Goal: Information Seeking & Learning: Learn about a topic

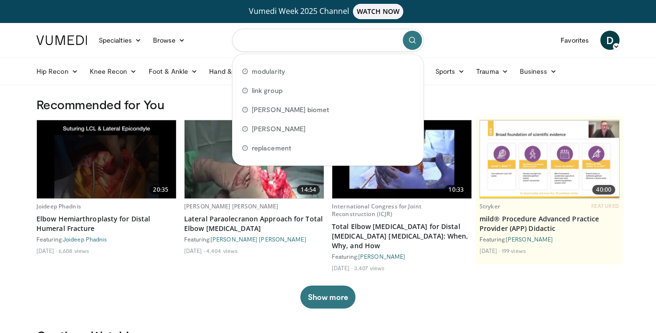
click at [282, 43] on input "Search topics, interventions" at bounding box center [328, 40] width 192 height 23
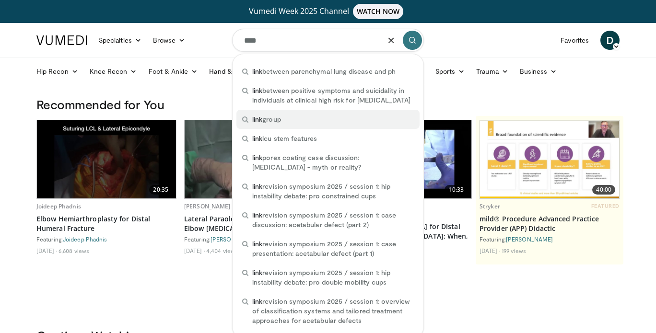
click at [285, 118] on div "link group" at bounding box center [327, 119] width 183 height 19
type input "**********"
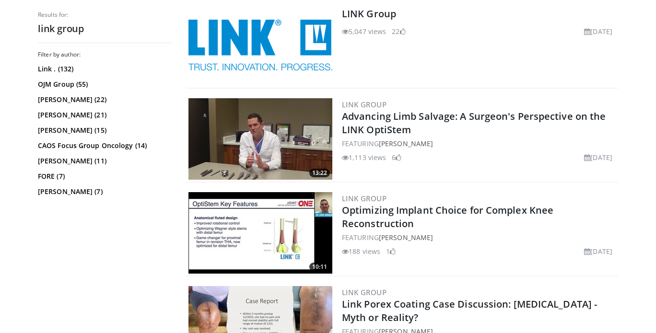
scroll to position [1824, 0]
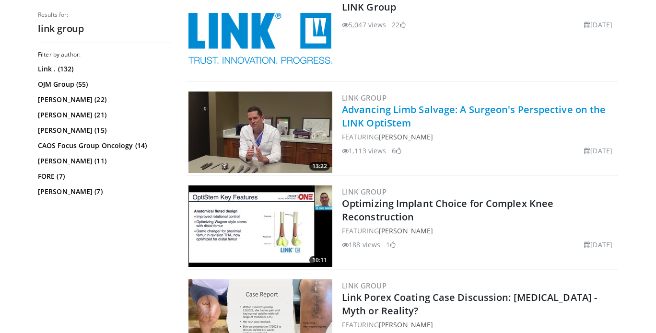
click at [380, 115] on link "Advancing Limb Salvage: A Surgeon's Perspective on the LINK OptiStem" at bounding box center [474, 116] width 264 height 26
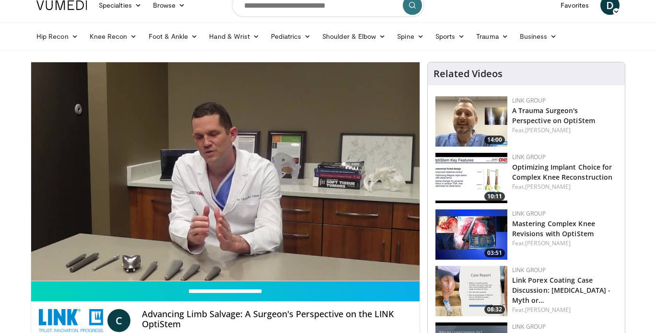
scroll to position [35, 0]
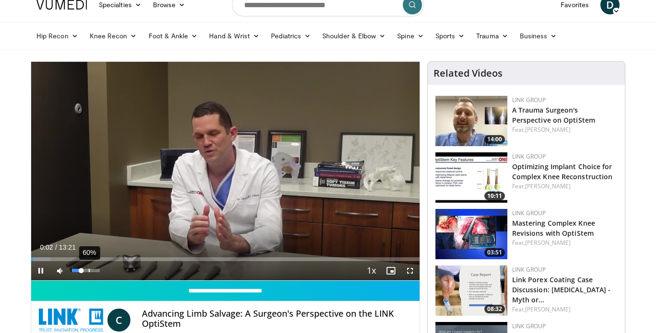
click at [89, 272] on div "60%" at bounding box center [85, 270] width 27 height 3
click at [96, 270] on div "79%" at bounding box center [85, 270] width 27 height 3
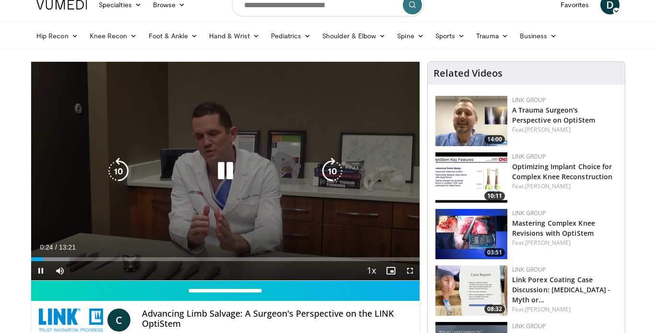
click at [409, 271] on div "10 seconds Tap to unmute" at bounding box center [225, 171] width 388 height 219
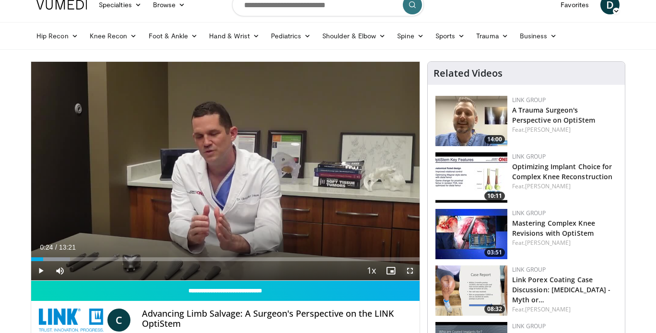
click at [415, 269] on span "Video Player" at bounding box center [409, 270] width 19 height 19
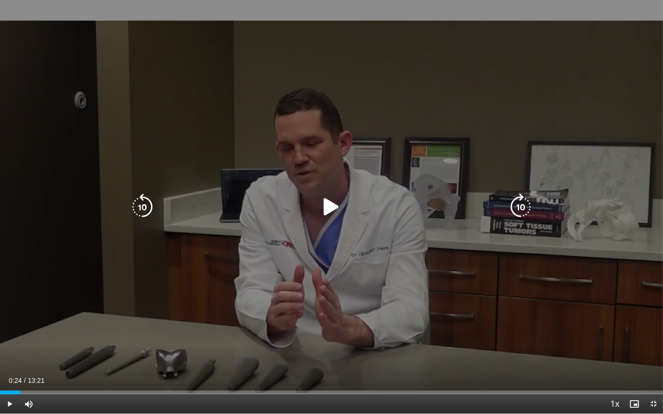
click at [331, 235] on div "10 seconds Tap to unmute" at bounding box center [331, 207] width 663 height 414
click at [333, 190] on div "10 seconds Tap to unmute" at bounding box center [331, 207] width 663 height 414
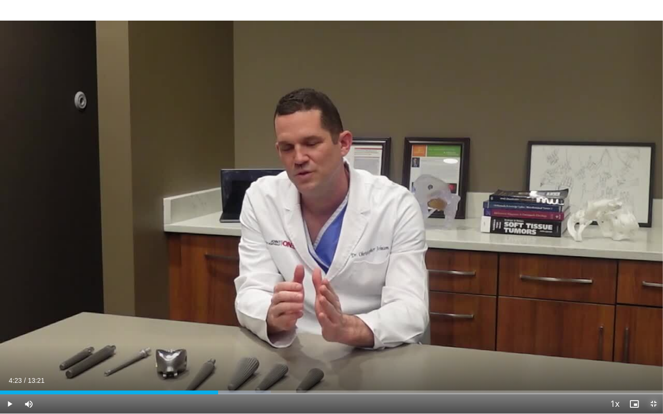
click at [649, 333] on span "Video Player" at bounding box center [653, 403] width 19 height 19
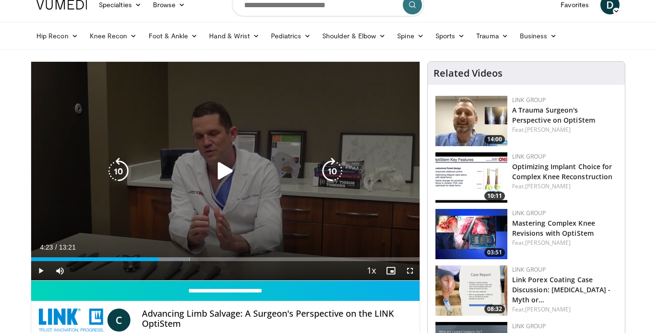
click at [217, 166] on icon "Video Player" at bounding box center [225, 171] width 27 height 27
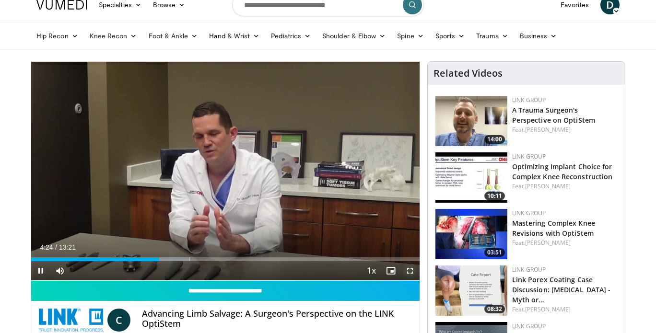
click at [409, 271] on span "Video Player" at bounding box center [409, 270] width 19 height 19
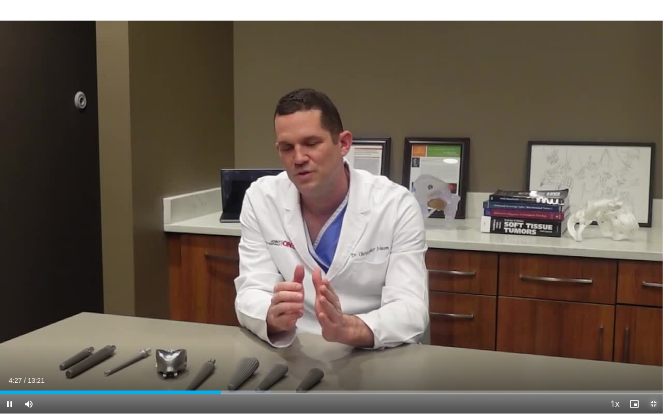
click at [655, 333] on span "Video Player" at bounding box center [653, 403] width 19 height 19
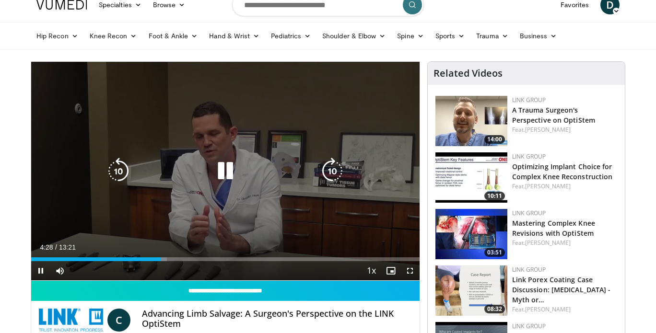
click at [226, 166] on icon "Video Player" at bounding box center [225, 171] width 27 height 27
click at [216, 184] on icon "Video Player" at bounding box center [225, 171] width 27 height 27
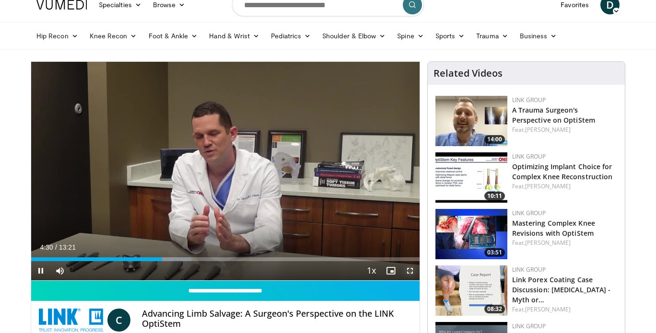
click at [410, 270] on span "Video Player" at bounding box center [409, 270] width 19 height 19
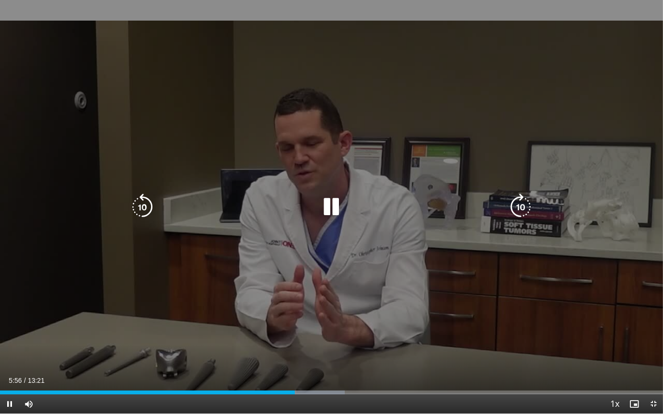
click at [150, 203] on icon "Video Player" at bounding box center [142, 207] width 27 height 27
click at [334, 204] on icon "Video Player" at bounding box center [331, 207] width 27 height 27
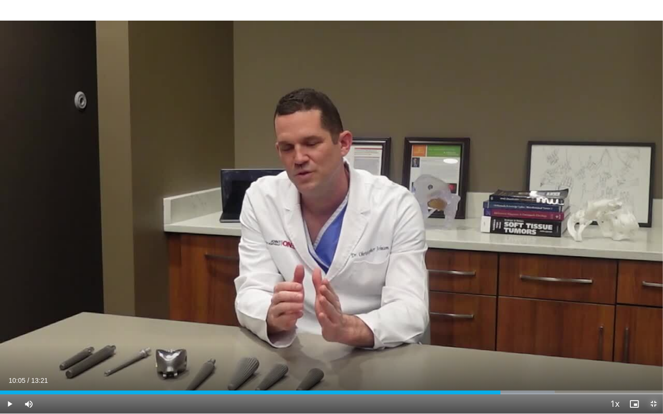
click at [655, 333] on span "Video Player" at bounding box center [653, 403] width 19 height 19
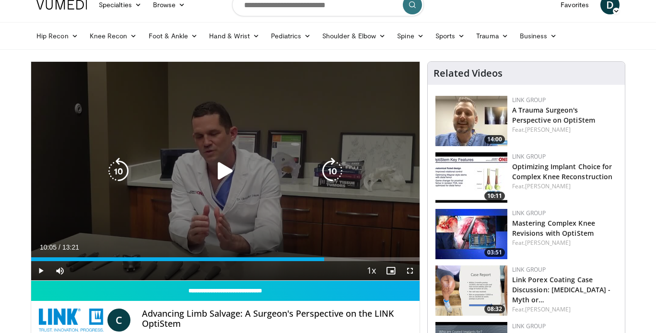
click at [234, 179] on icon "Video Player" at bounding box center [225, 171] width 27 height 27
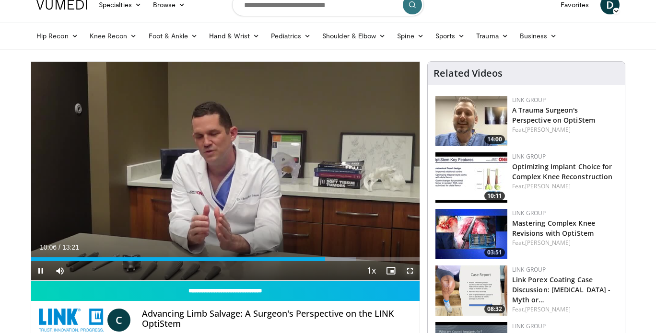
click at [410, 267] on span "Video Player" at bounding box center [409, 270] width 19 height 19
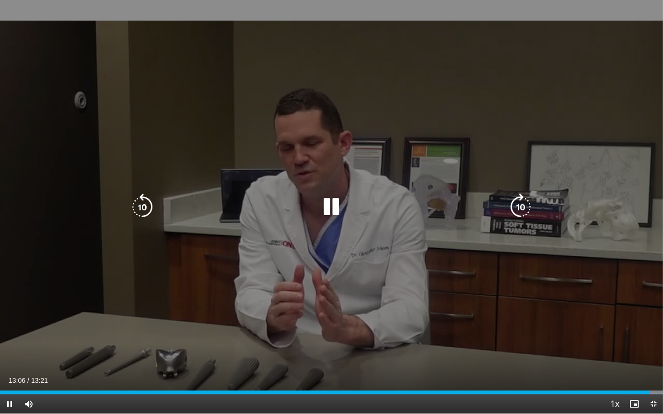
click at [428, 274] on div "10 seconds Tap to unmute" at bounding box center [331, 207] width 663 height 414
click at [552, 325] on div "10 seconds Tap to unmute" at bounding box center [331, 207] width 663 height 414
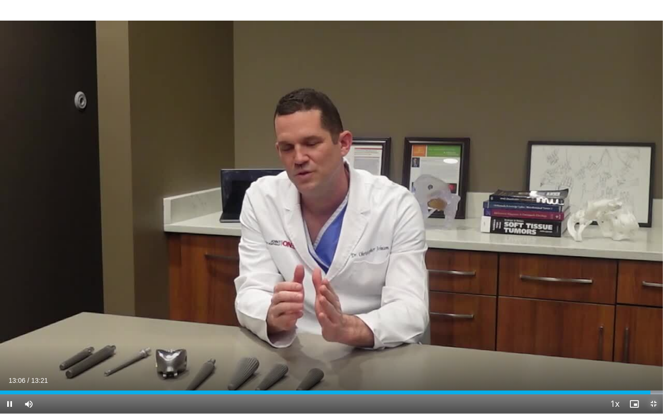
click at [647, 333] on span "Video Player" at bounding box center [653, 403] width 19 height 19
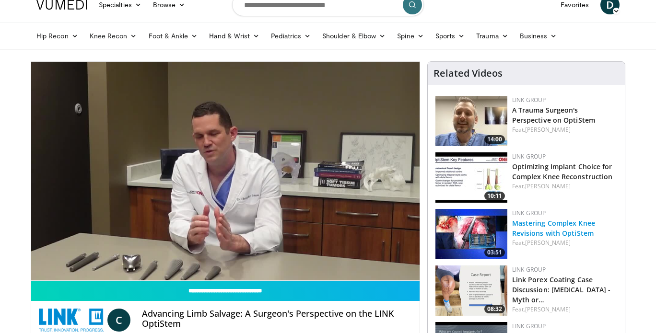
click at [529, 223] on link "Mastering Complex Knee Revisions with OptiStem" at bounding box center [553, 228] width 83 height 19
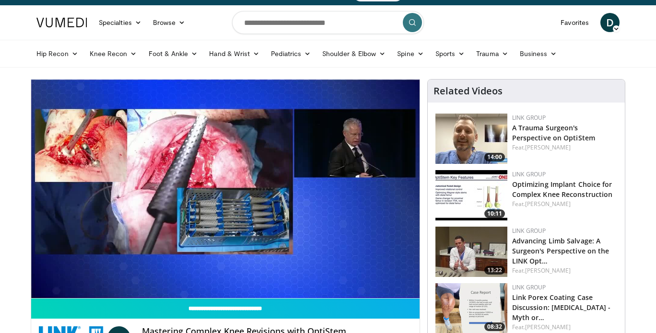
scroll to position [22, 0]
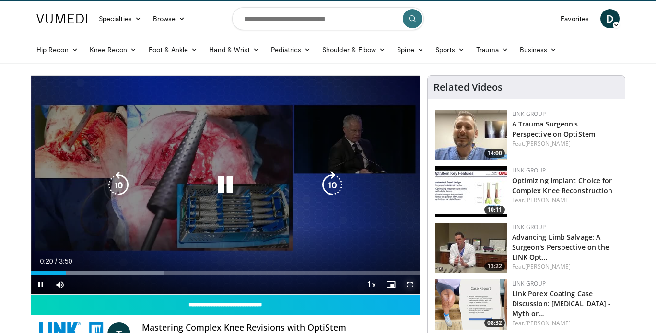
drag, startPoint x: 415, startPoint y: 285, endPoint x: 415, endPoint y: 343, distance: 58.0
click at [415, 285] on span "Video Player" at bounding box center [409, 284] width 19 height 19
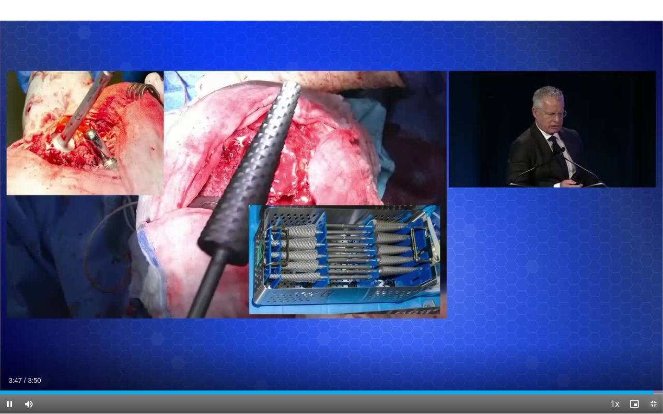
click at [654, 333] on span "Video Player" at bounding box center [653, 403] width 19 height 19
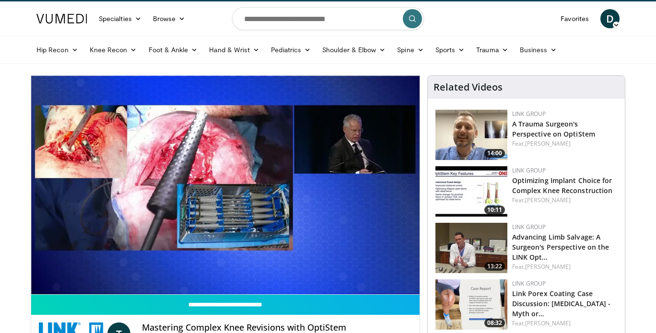
click at [462, 243] on img at bounding box center [471, 248] width 72 height 50
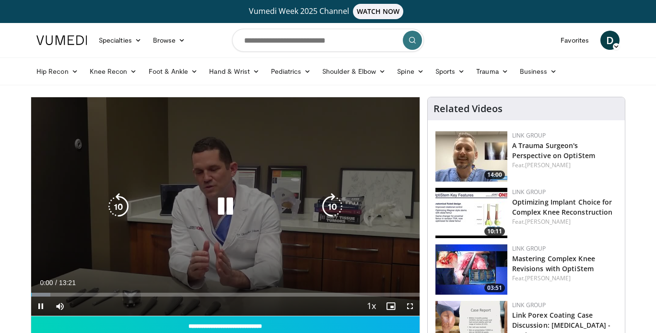
click at [219, 201] on icon "Video Player" at bounding box center [225, 206] width 27 height 27
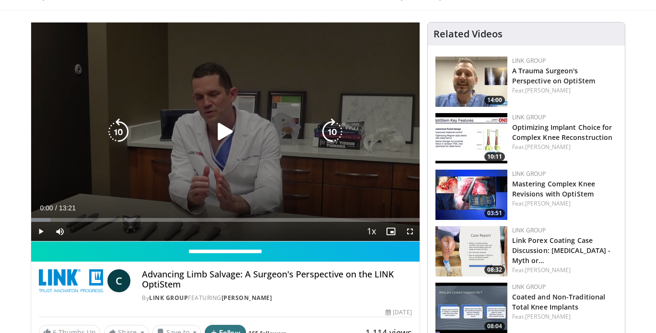
scroll to position [75, 0]
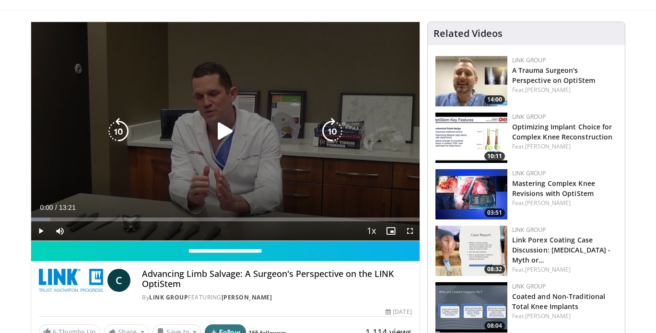
click at [218, 133] on icon "Video Player" at bounding box center [225, 131] width 27 height 27
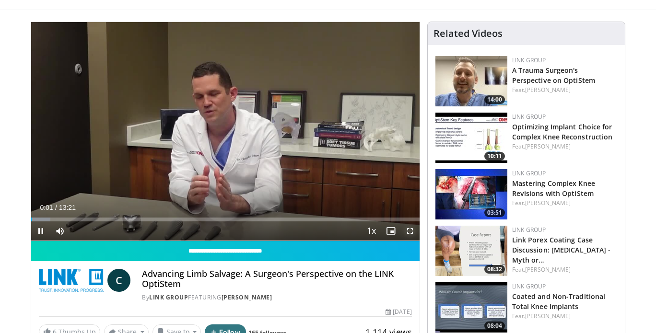
click at [406, 232] on span "Video Player" at bounding box center [409, 230] width 19 height 19
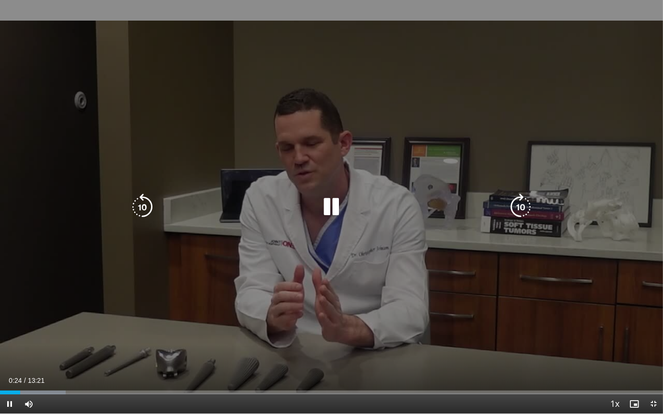
click at [139, 207] on icon "Video Player" at bounding box center [142, 207] width 27 height 27
click at [150, 208] on icon "Video Player" at bounding box center [142, 207] width 27 height 27
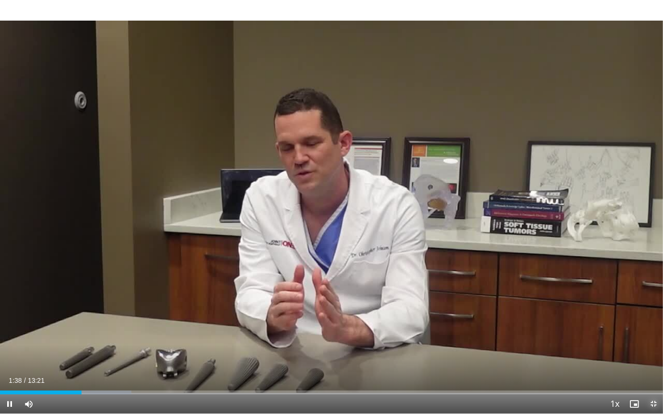
click at [648, 333] on span "Video Player" at bounding box center [653, 403] width 19 height 19
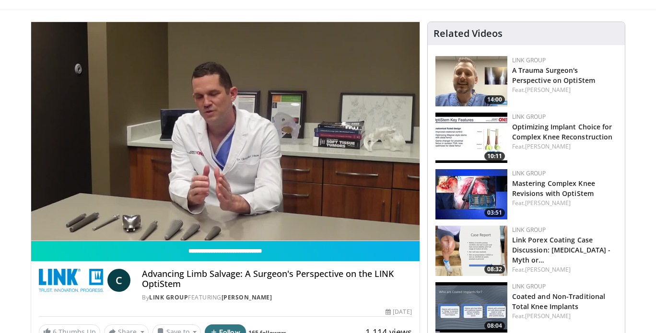
click at [457, 135] on img at bounding box center [471, 138] width 72 height 50
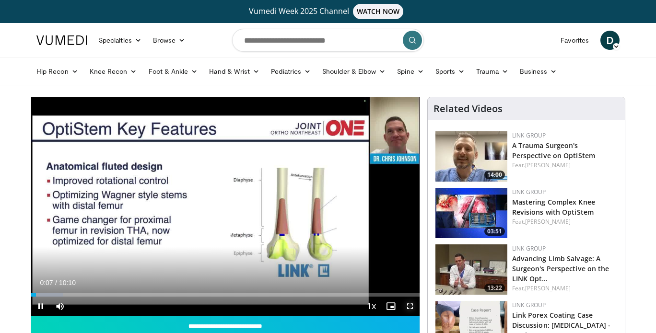
click at [410, 307] on span "Video Player" at bounding box center [409, 306] width 19 height 19
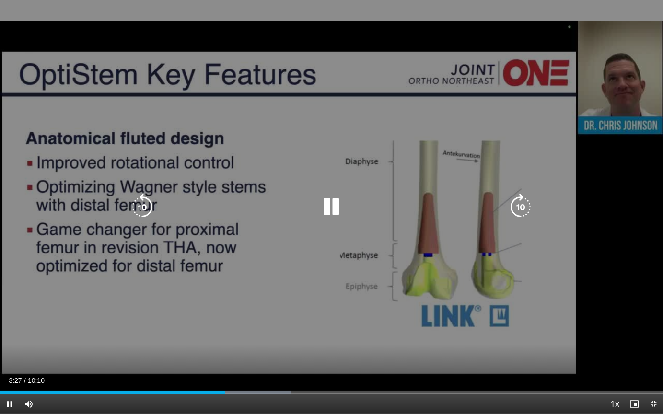
click at [334, 213] on icon "Video Player" at bounding box center [331, 207] width 27 height 27
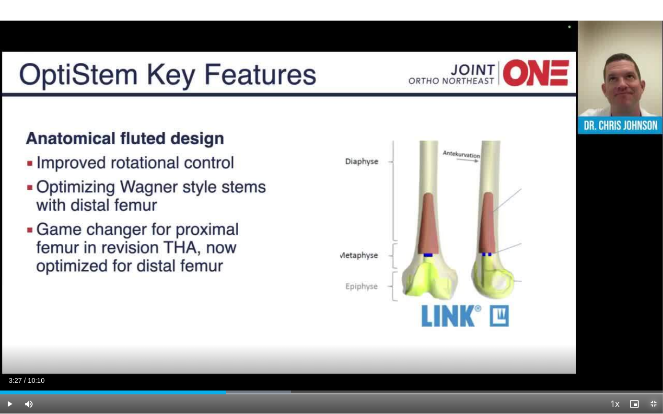
click at [655, 333] on span "Video Player" at bounding box center [653, 403] width 19 height 19
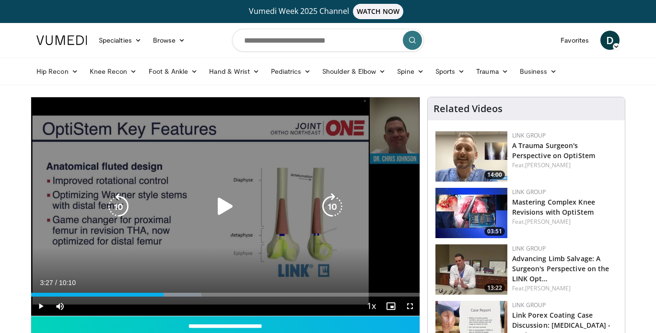
click at [224, 200] on icon "Video Player" at bounding box center [225, 206] width 27 height 27
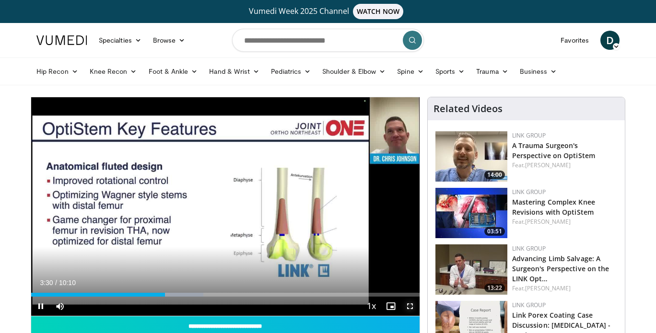
click at [415, 305] on span "Video Player" at bounding box center [409, 306] width 19 height 19
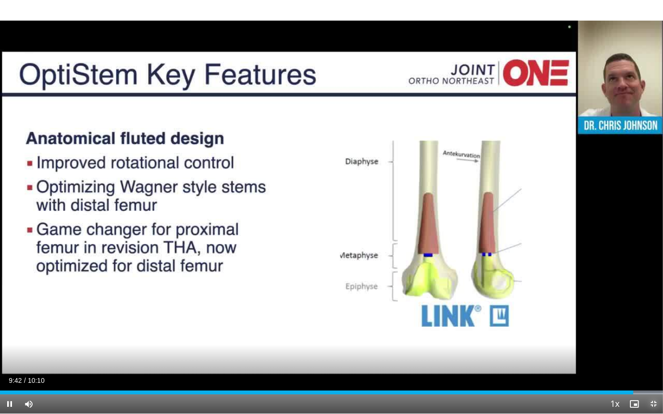
click at [655, 333] on span "Video Player" at bounding box center [653, 403] width 19 height 19
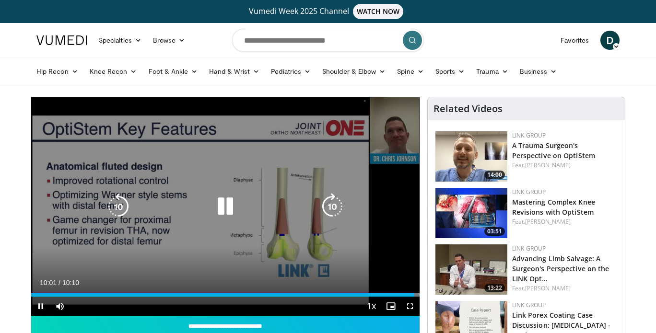
click at [224, 208] on icon "Video Player" at bounding box center [225, 206] width 27 height 27
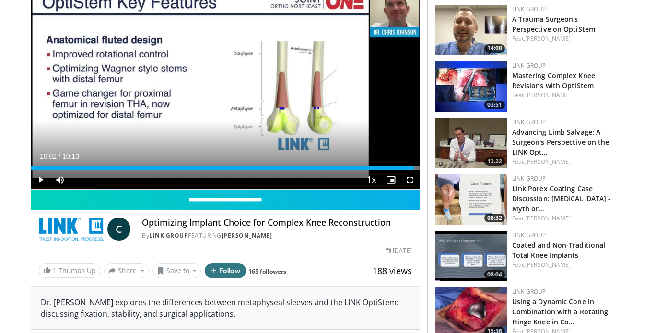
scroll to position [127, 0]
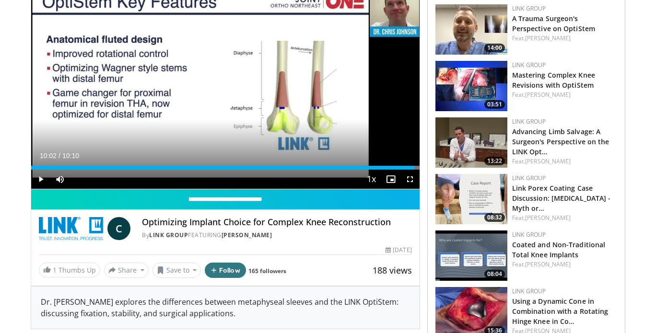
click at [470, 196] on img at bounding box center [471, 199] width 72 height 50
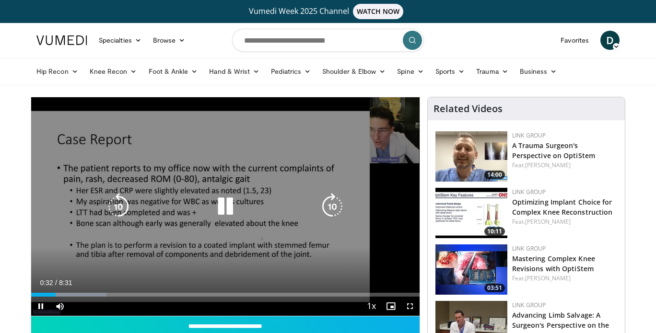
click at [230, 206] on icon "Video Player" at bounding box center [225, 206] width 27 height 27
click at [220, 212] on icon "Video Player" at bounding box center [225, 206] width 27 height 27
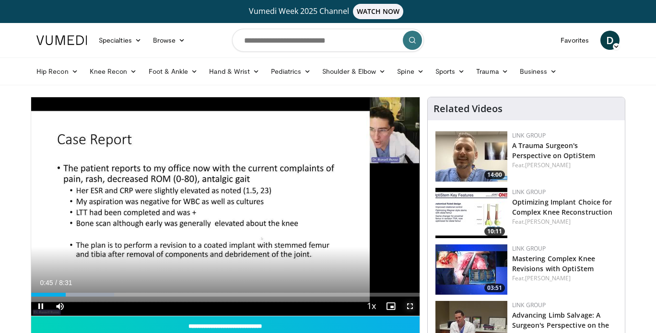
click at [410, 305] on span "Video Player" at bounding box center [409, 306] width 19 height 19
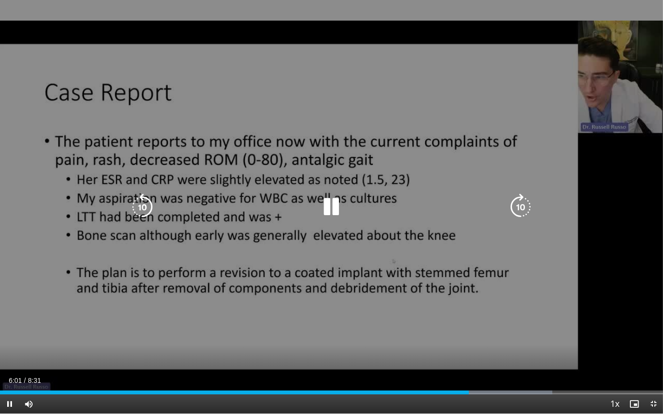
click at [138, 203] on icon "Video Player" at bounding box center [142, 207] width 27 height 27
click at [353, 214] on div "Video Player" at bounding box center [332, 206] width 398 height 19
click at [333, 204] on icon "Video Player" at bounding box center [331, 207] width 27 height 27
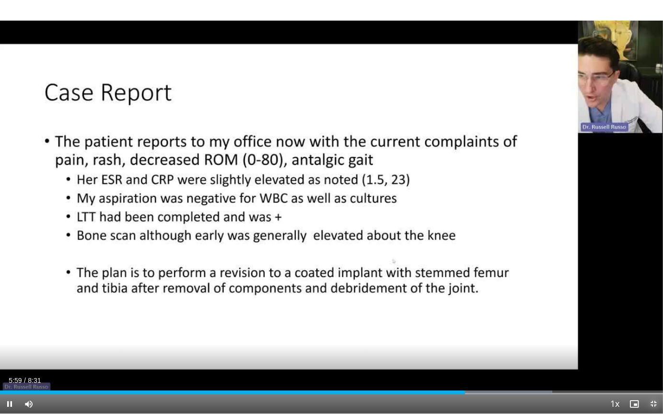
click at [654, 333] on span "Video Player" at bounding box center [653, 403] width 19 height 19
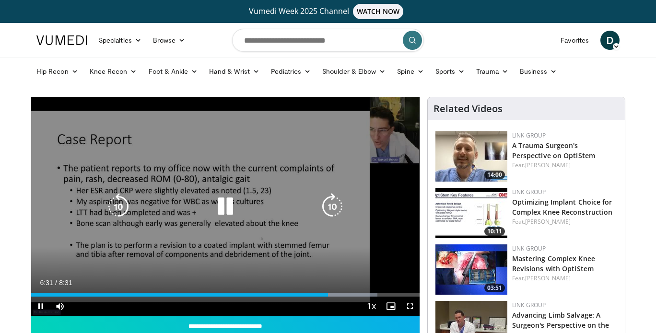
click at [231, 208] on icon "Video Player" at bounding box center [225, 206] width 27 height 27
click at [229, 207] on icon "Video Player" at bounding box center [225, 206] width 27 height 27
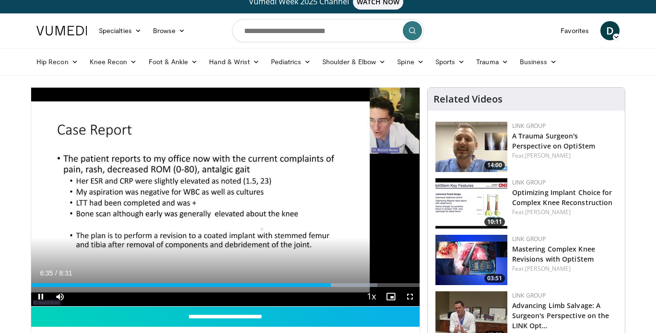
scroll to position [10, 0]
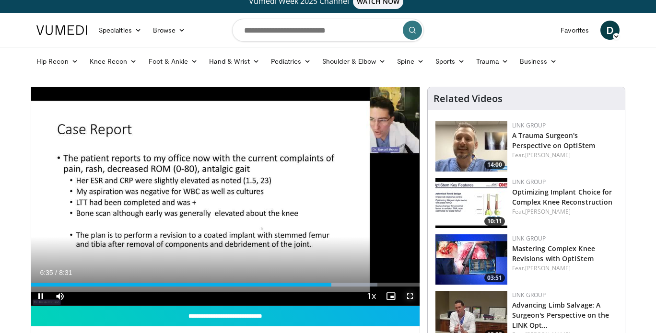
click at [406, 296] on span "Video Player" at bounding box center [409, 296] width 19 height 19
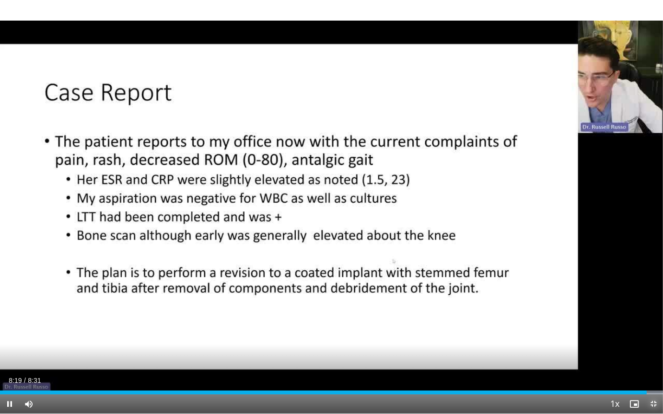
click at [653, 333] on span "Video Player" at bounding box center [653, 403] width 19 height 19
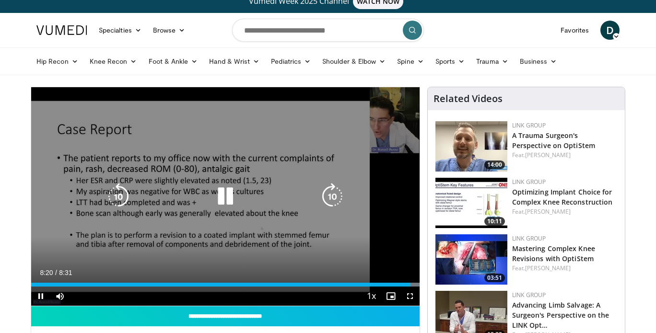
click at [228, 200] on icon "Video Player" at bounding box center [225, 196] width 27 height 27
